Goal: Information Seeking & Learning: Learn about a topic

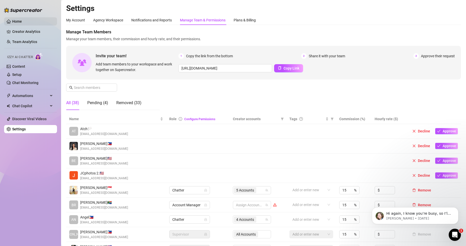
click at [22, 23] on link "Home" at bounding box center [17, 21] width 10 height 4
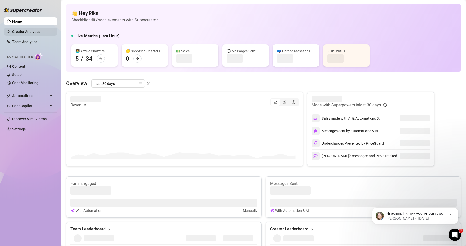
click at [31, 29] on link "Creator Analytics" at bounding box center [32, 31] width 41 height 8
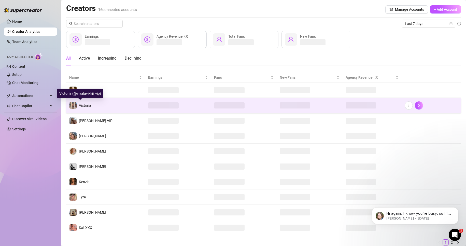
click at [89, 105] on span "Victoria" at bounding box center [85, 105] width 12 height 4
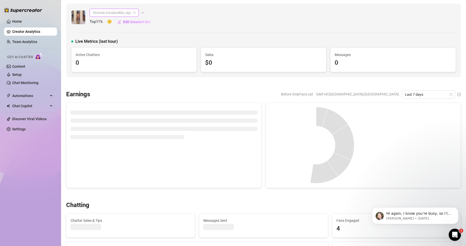
click at [126, 11] on span "Victoria (vivalavikkii_vip)" at bounding box center [114, 13] width 43 height 8
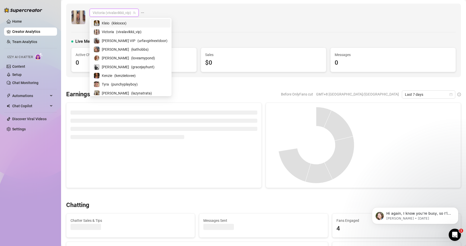
click at [188, 14] on div "Victoria (vivalavikkii_vip) Top 11 % 🙂 Edit Creator's Bio" at bounding box center [263, 17] width 384 height 17
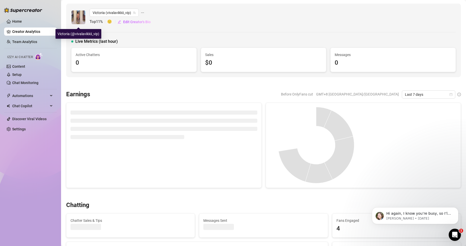
click at [78, 14] on img at bounding box center [78, 17] width 14 height 14
click at [39, 33] on link "Creator Analytics" at bounding box center [32, 31] width 41 height 8
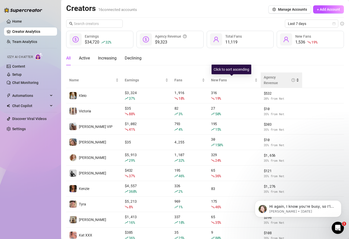
click at [278, 80] on div "Agency Revenue" at bounding box center [279, 80] width 32 height 11
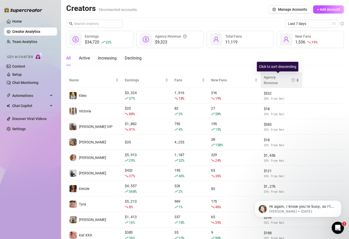
click at [295, 79] on div "Agency Revenue" at bounding box center [281, 80] width 36 height 11
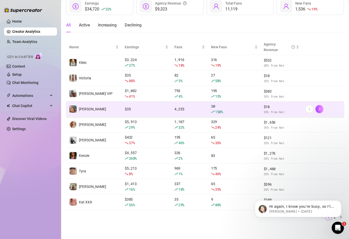
scroll to position [34, 0]
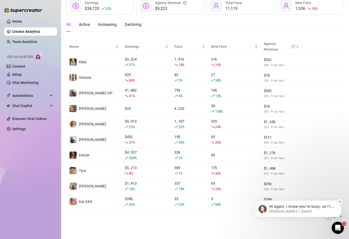
click at [306, 202] on icon "Dismiss notification" at bounding box center [339, 201] width 3 height 3
click at [306, 216] on link "2" at bounding box center [335, 217] width 6 height 6
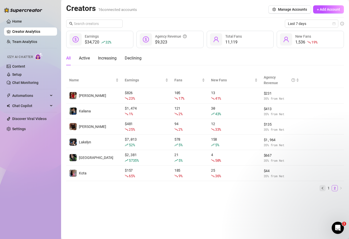
click at [306, 187] on icon "left" at bounding box center [322, 188] width 3 height 3
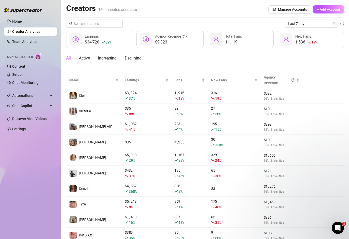
click at [306, 39] on div "New Fans" at bounding box center [303, 37] width 16 height 6
click at [306, 23] on span "Last 7 days" at bounding box center [311, 24] width 47 height 8
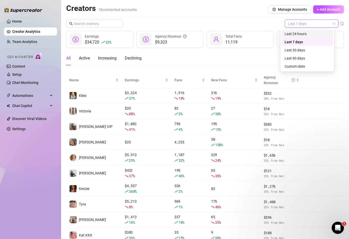
click at [306, 34] on div "Last 24 hours" at bounding box center [306, 34] width 45 height 6
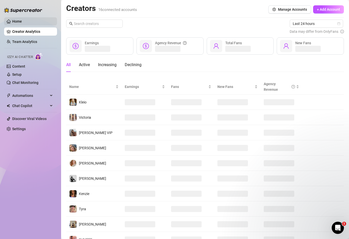
click at [22, 22] on link "Home" at bounding box center [17, 21] width 10 height 4
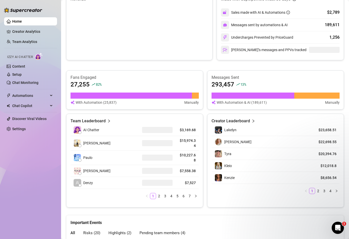
scroll to position [148, 0]
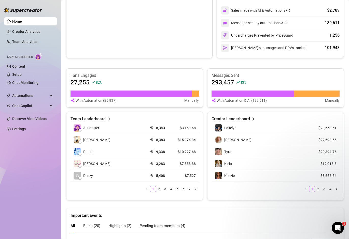
click at [251, 118] on icon "right" at bounding box center [253, 119] width 4 height 4
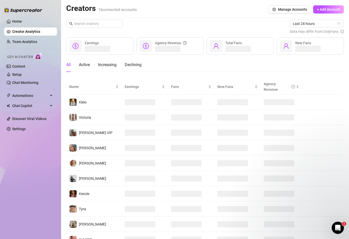
click at [78, 67] on div "All Active Increasing Declining" at bounding box center [103, 65] width 75 height 14
click at [81, 67] on div "Active" at bounding box center [84, 65] width 11 height 6
click at [306, 23] on span "Last 24 hours" at bounding box center [315, 24] width 47 height 8
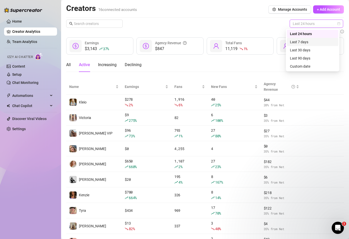
click at [305, 41] on div "Last 7 days" at bounding box center [312, 42] width 45 height 6
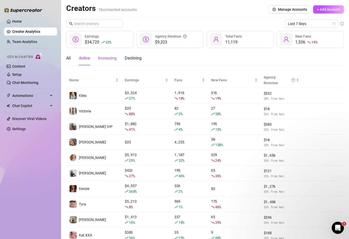
click at [103, 58] on div "Increasing" at bounding box center [107, 58] width 19 height 6
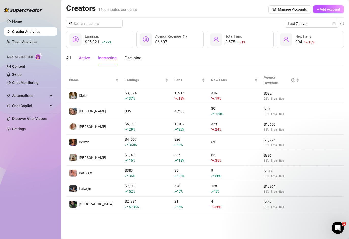
click at [83, 59] on div "Active" at bounding box center [84, 58] width 11 height 6
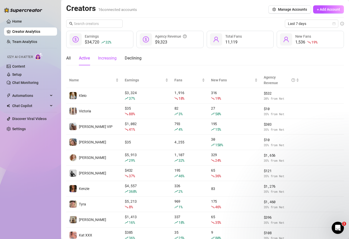
click at [103, 60] on div "Increasing" at bounding box center [107, 58] width 19 height 6
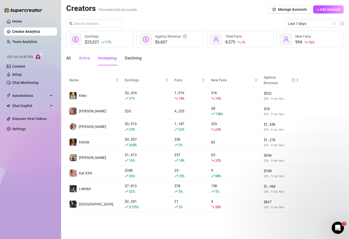
click at [88, 61] on div "Active" at bounding box center [84, 58] width 11 height 6
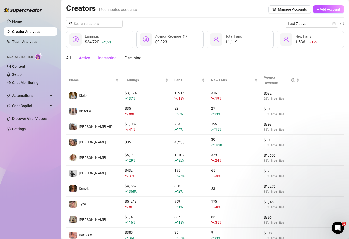
click at [106, 60] on div "Increasing" at bounding box center [107, 58] width 19 height 6
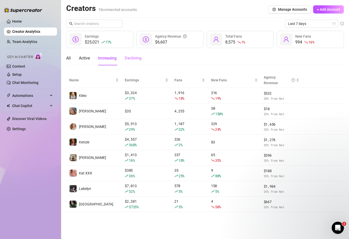
click at [133, 62] on div "Declining" at bounding box center [133, 58] width 17 height 14
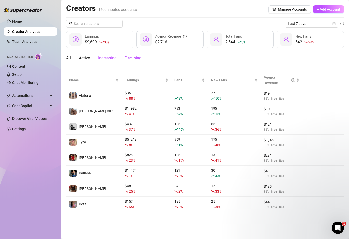
click at [107, 61] on div "Increasing" at bounding box center [107, 58] width 19 height 6
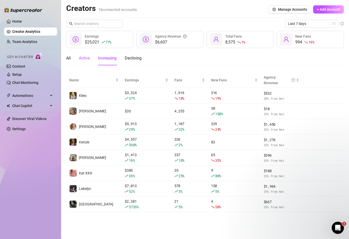
click at [82, 60] on div "Active" at bounding box center [84, 58] width 11 height 6
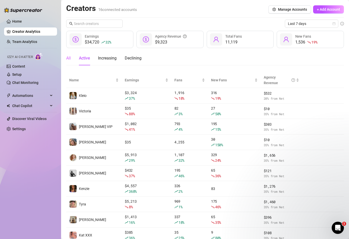
click at [69, 61] on div "All" at bounding box center [68, 58] width 5 height 14
click at [78, 60] on div "All Active Increasing Declining" at bounding box center [103, 58] width 75 height 14
click at [88, 60] on div "Active" at bounding box center [84, 58] width 11 height 6
click at [109, 61] on div "Increasing" at bounding box center [107, 58] width 19 height 6
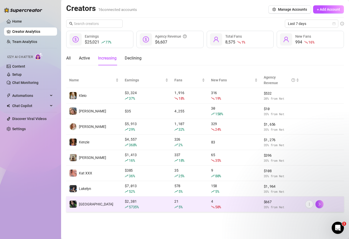
click at [93, 206] on td "[GEOGRAPHIC_DATA]" at bounding box center [93, 205] width 55 height 16
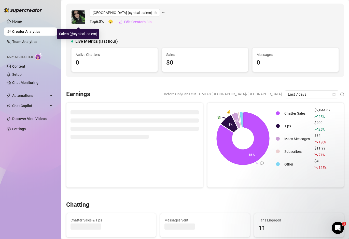
click at [81, 18] on img at bounding box center [78, 17] width 14 height 14
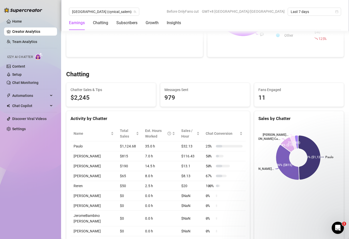
scroll to position [153, 0]
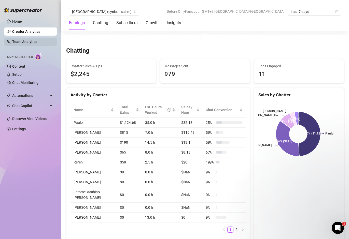
click at [17, 39] on ul "Home Creator Analytics Team Analytics Izzy AI Chatter Content Setup Chat Monito…" at bounding box center [30, 75] width 53 height 120
click at [18, 40] on link "Team Analytics" at bounding box center [24, 42] width 25 height 4
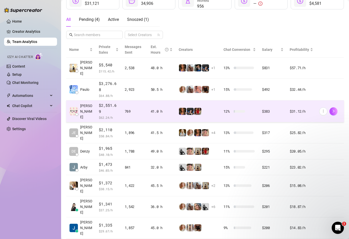
scroll to position [98, 0]
